Goal: Navigation & Orientation: Find specific page/section

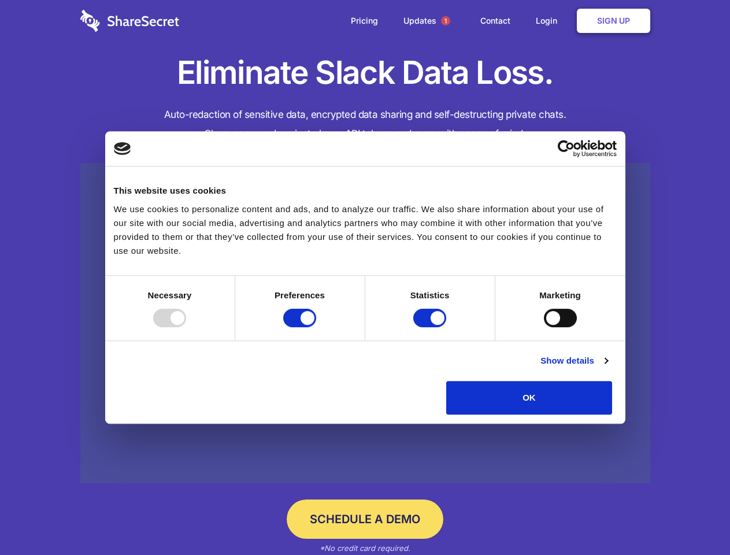
click at [186, 327] on div at bounding box center [169, 318] width 33 height 18
click at [316, 327] on input "Preferences" at bounding box center [299, 318] width 33 height 18
checkbox input "false"
click at [431, 327] on input "Statistics" at bounding box center [429, 318] width 33 height 18
checkbox input "false"
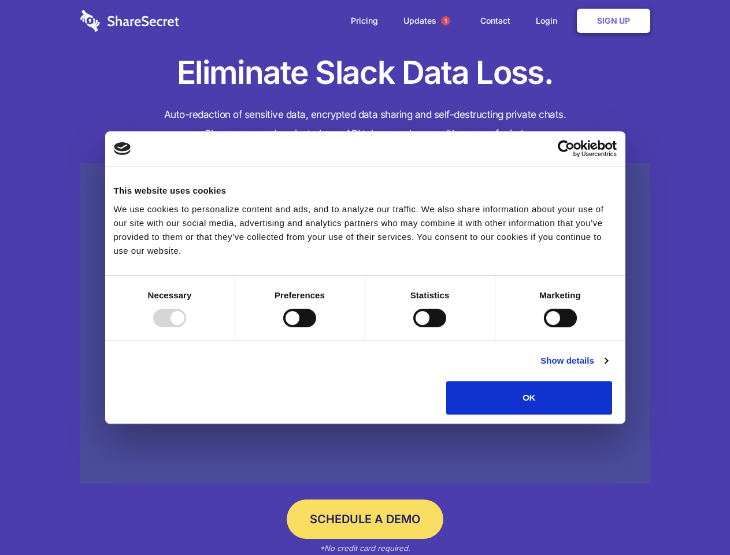
click at [544, 327] on input "Marketing" at bounding box center [560, 318] width 33 height 18
checkbox input "true"
click at [607, 368] on link "Show details" at bounding box center [573, 361] width 67 height 14
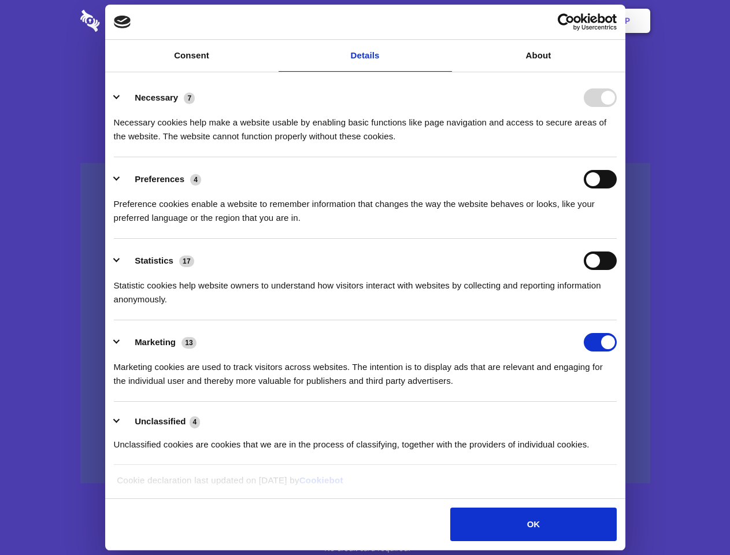
click at [617, 157] on li "Necessary 7 Necessary cookies help make a website usable by enabling basic func…" at bounding box center [365, 116] width 503 height 81
click at [445, 21] on span "1" at bounding box center [445, 20] width 9 height 9
